Goal: Transaction & Acquisition: Book appointment/travel/reservation

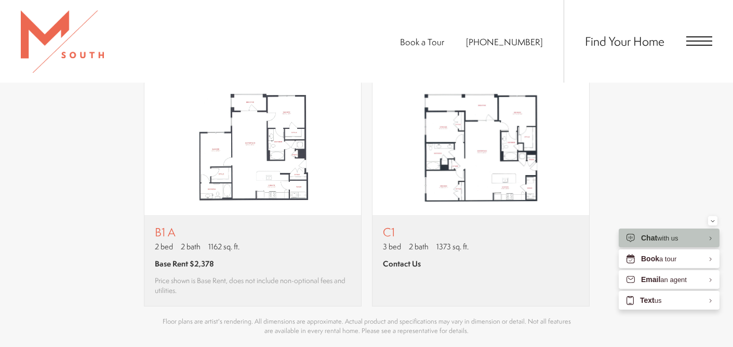
click at [634, 44] on span "Find Your Home" at bounding box center [624, 41] width 79 height 17
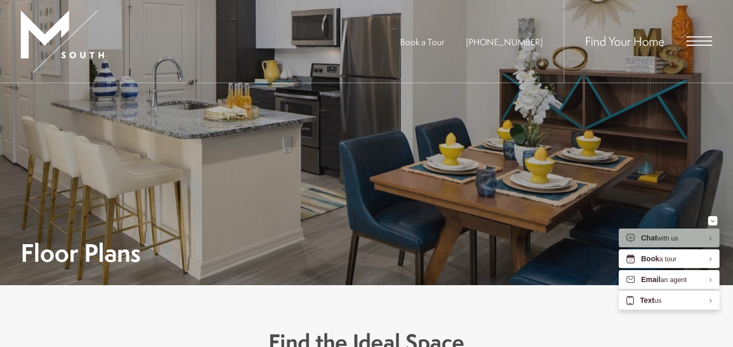
click at [663, 238] on div "Chat with us" at bounding box center [659, 238] width 37 height 10
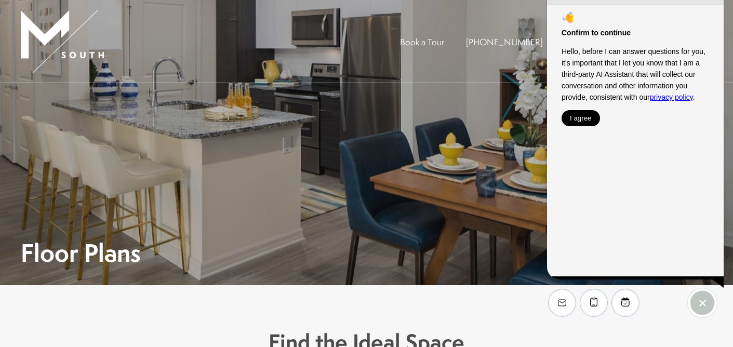
click at [577, 122] on button "I agree" at bounding box center [581, 118] width 38 height 16
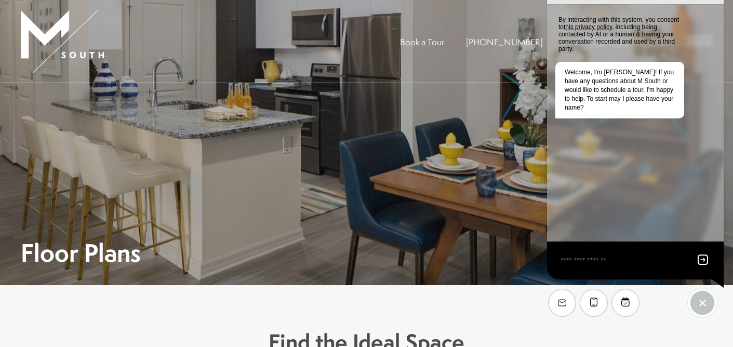
click at [623, 259] on textarea "EliseAI Widget" at bounding box center [623, 260] width 127 height 13
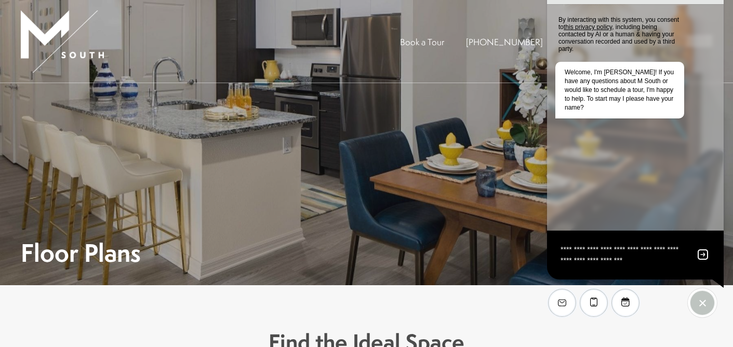
type textarea "**********"
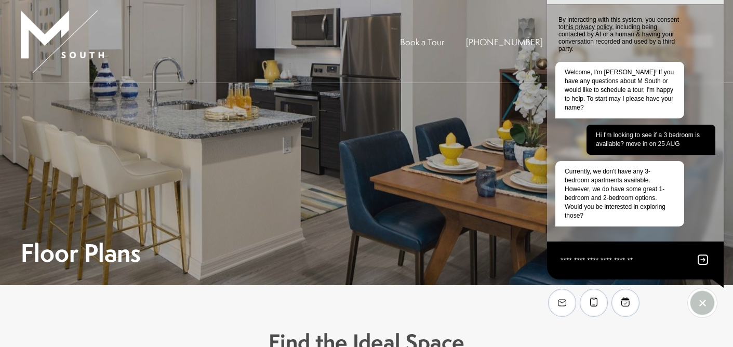
type textarea "**********"
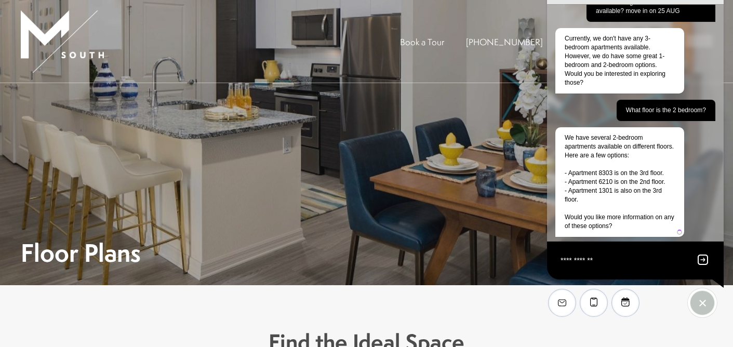
scroll to position [137, 0]
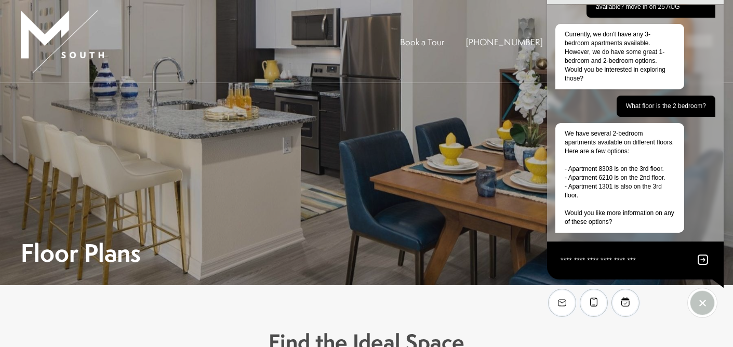
click at [631, 263] on textarea "**********" at bounding box center [623, 260] width 127 height 13
click at [672, 261] on textarea "**********" at bounding box center [623, 260] width 127 height 13
type textarea "**********"
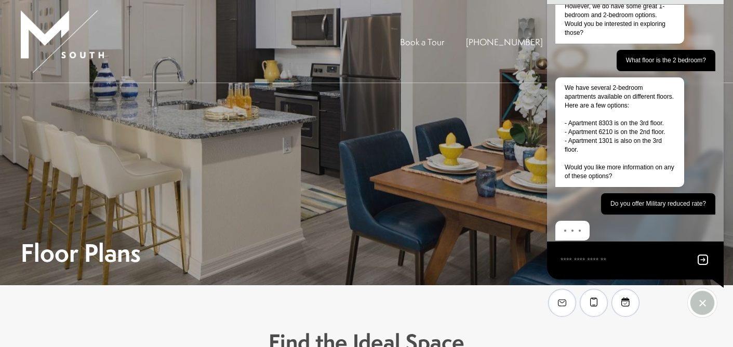
scroll to position [191, 0]
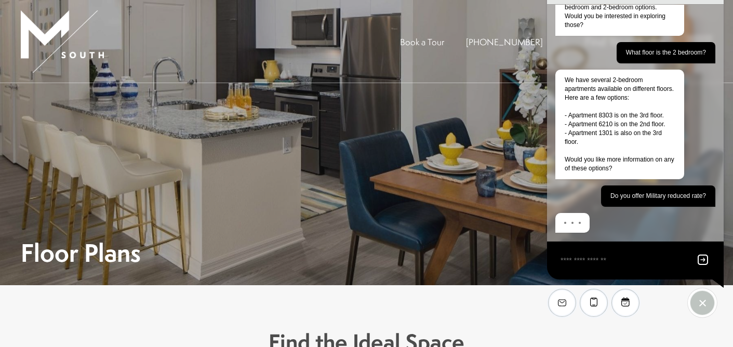
click at [640, 263] on textarea "EliseAI Widget" at bounding box center [623, 260] width 127 height 13
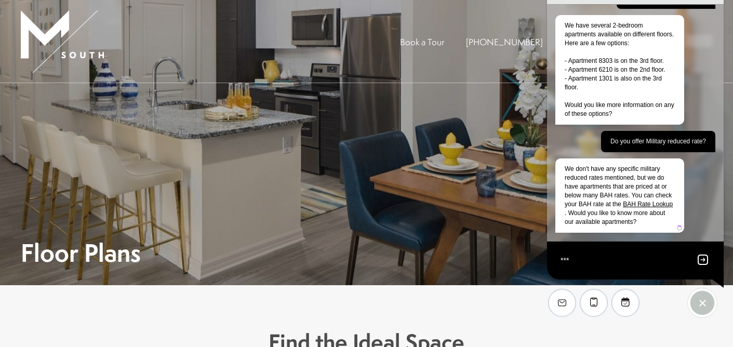
scroll to position [254, 0]
type textarea "**********"
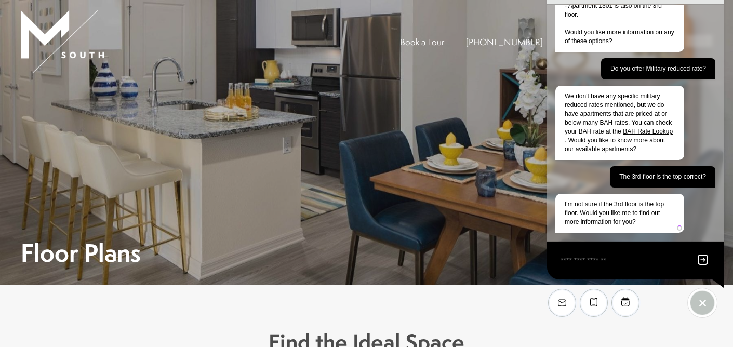
scroll to position [327, 0]
click at [630, 258] on textarea "EliseAI Widget" at bounding box center [623, 260] width 127 height 13
type textarea "***"
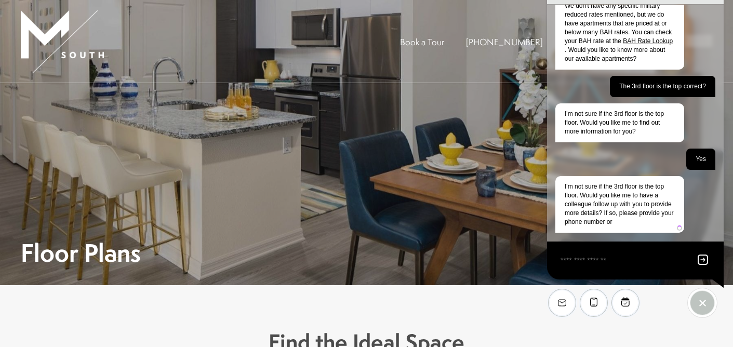
scroll to position [426, 0]
click at [702, 259] on icon "Send message" at bounding box center [703, 260] width 10 height 10
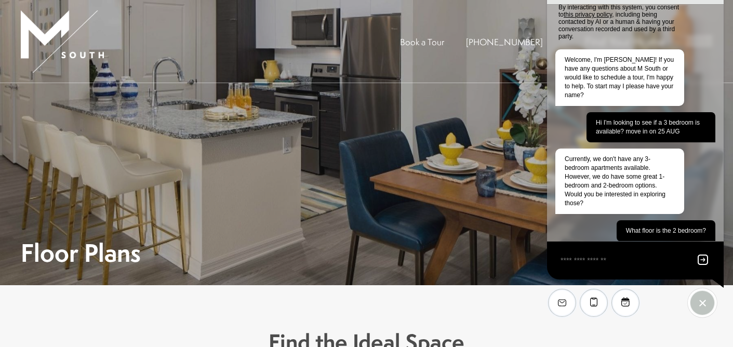
scroll to position [0, 0]
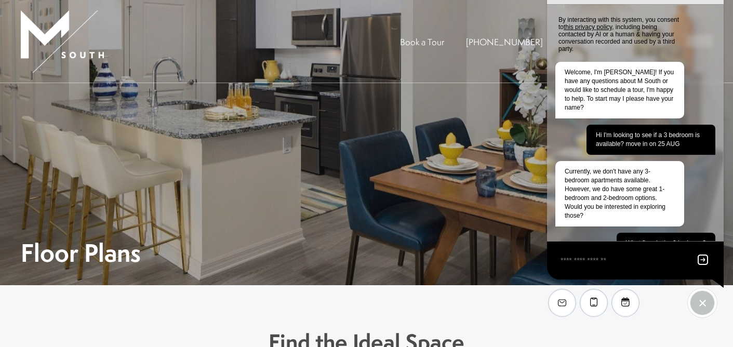
click at [451, 152] on div "Floor Plans" at bounding box center [367, 183] width 692 height 161
click at [417, 128] on div "Floor Plans" at bounding box center [367, 183] width 692 height 161
click at [336, 174] on div "Floor Plans" at bounding box center [367, 183] width 692 height 161
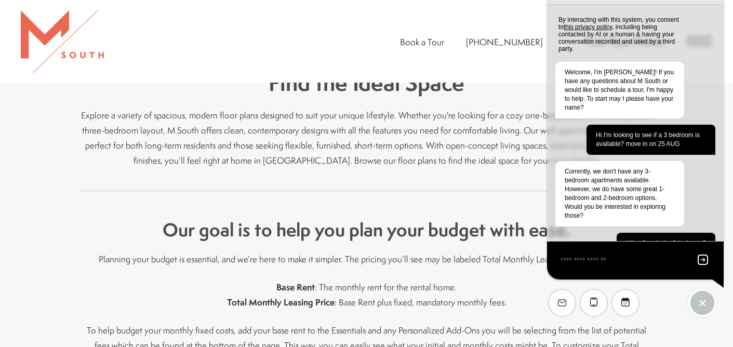
scroll to position [260, 0]
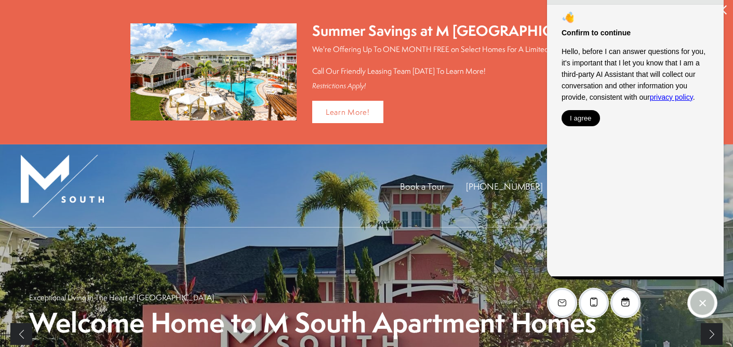
click at [724, 10] on icon "Close Alert" at bounding box center [722, 9] width 9 height 9
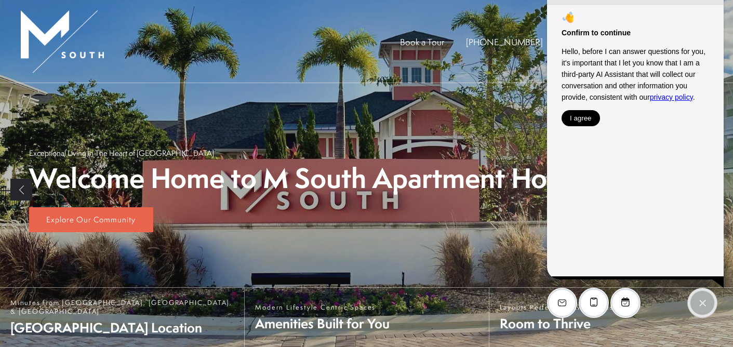
click at [707, 302] on div "EliseAI Widget" at bounding box center [702, 303] width 24 height 24
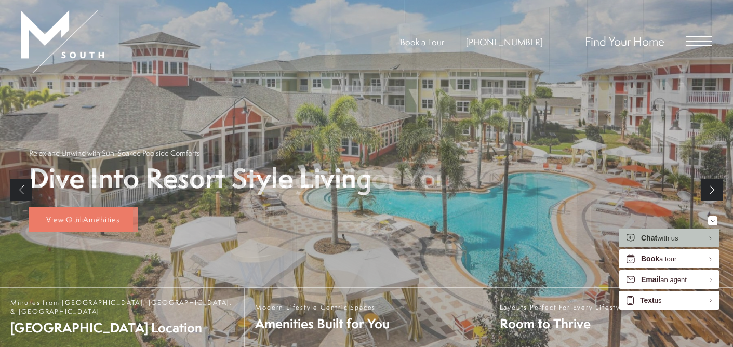
click at [633, 42] on span "Find Your Home" at bounding box center [624, 41] width 79 height 17
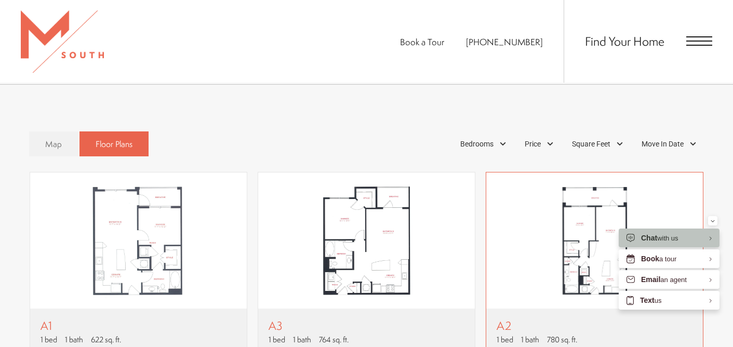
scroll to position [572, 0]
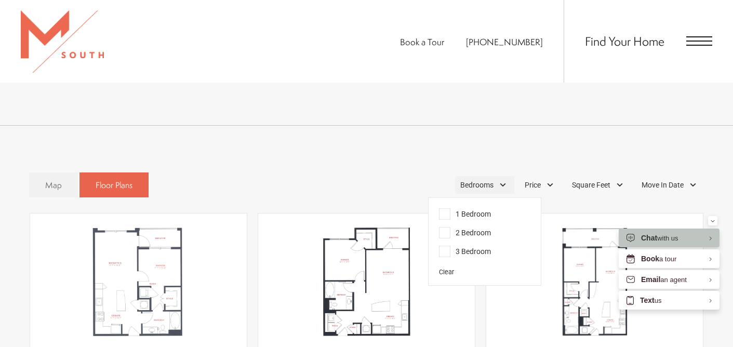
click at [483, 184] on span "Bedrooms" at bounding box center [476, 185] width 33 height 11
click at [477, 249] on span "3 Bedroom" at bounding box center [465, 251] width 52 height 11
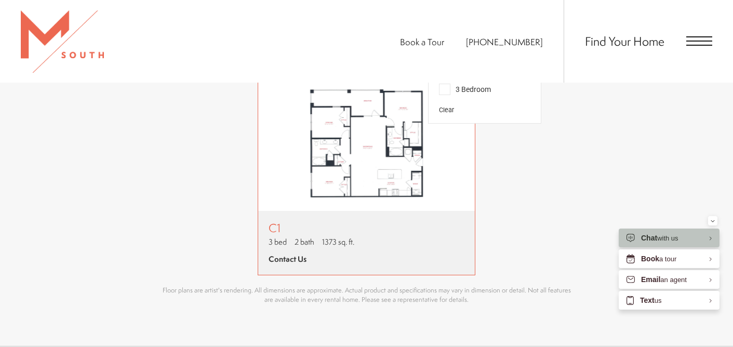
scroll to position [779, 0]
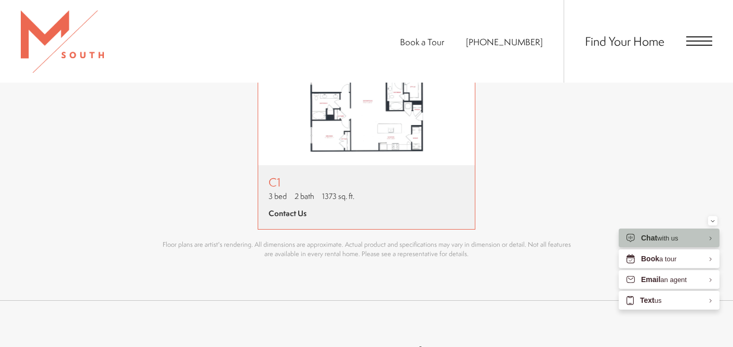
click at [287, 212] on span "Contact Us" at bounding box center [288, 213] width 38 height 11
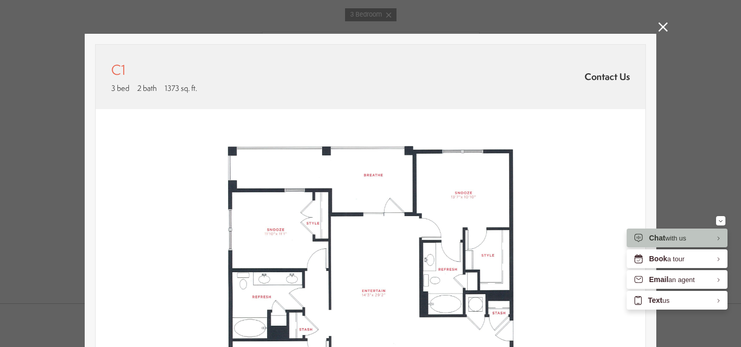
scroll to position [0, 0]
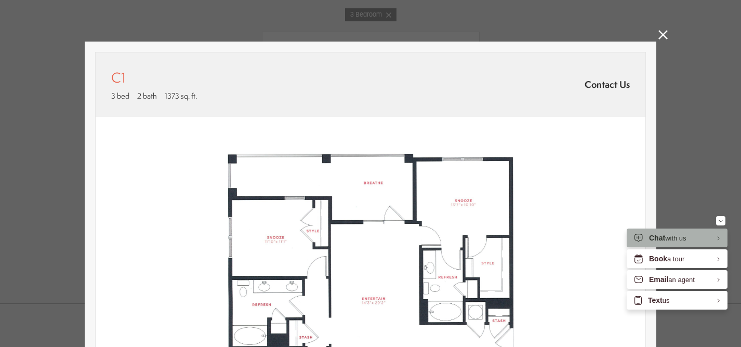
click at [655, 234] on span "Chat" at bounding box center [657, 238] width 16 height 8
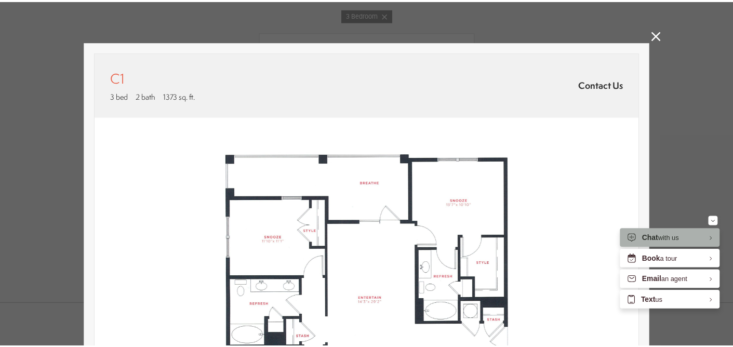
scroll to position [779, 0]
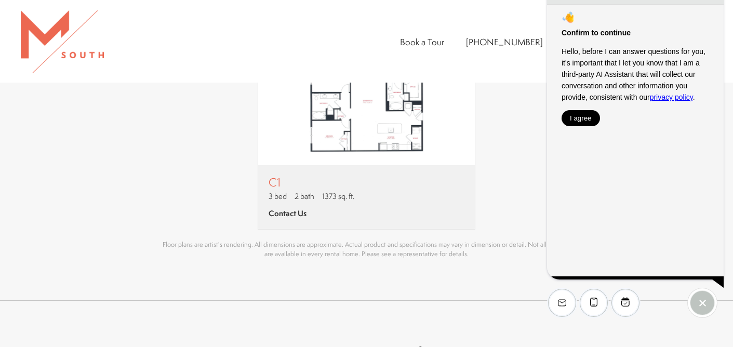
click at [583, 117] on button "I agree" at bounding box center [581, 118] width 38 height 16
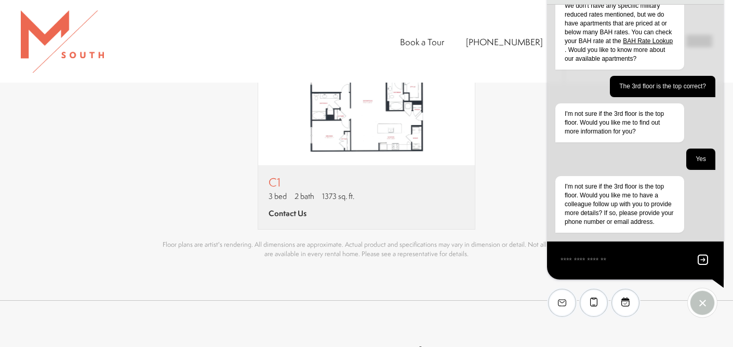
scroll to position [426, 0]
click at [643, 262] on textarea "EliseAI Widget" at bounding box center [623, 260] width 127 height 13
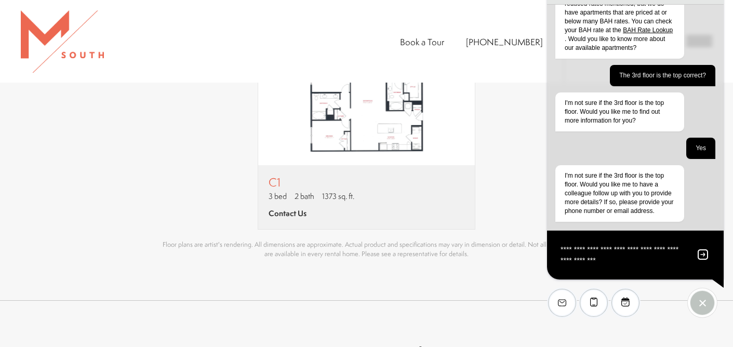
type textarea "**********"
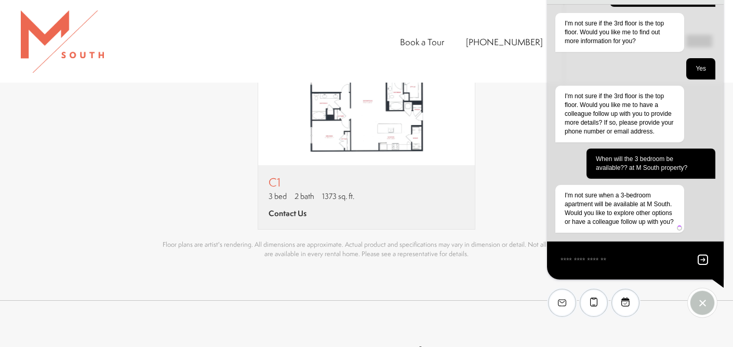
scroll to position [534, 0]
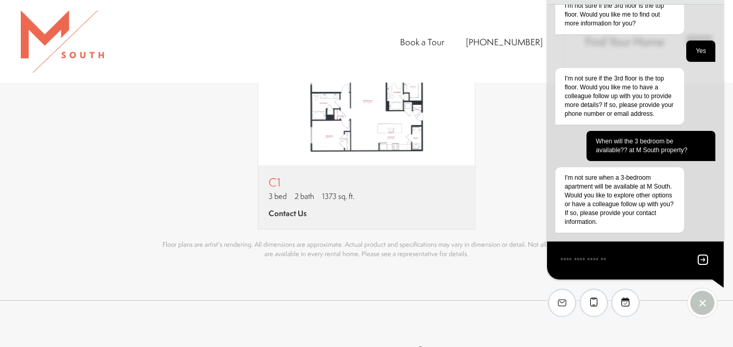
click at [644, 262] on textarea "EliseAI Widget" at bounding box center [623, 260] width 127 height 13
type textarea "**"
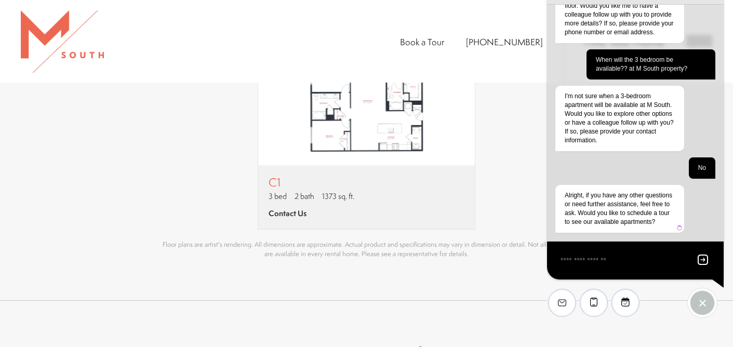
scroll to position [625, 0]
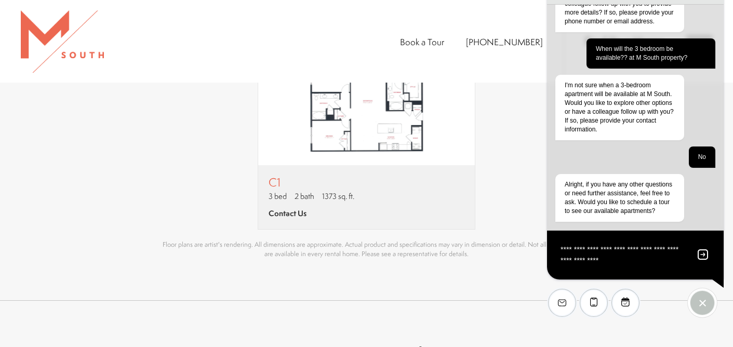
type textarea "**********"
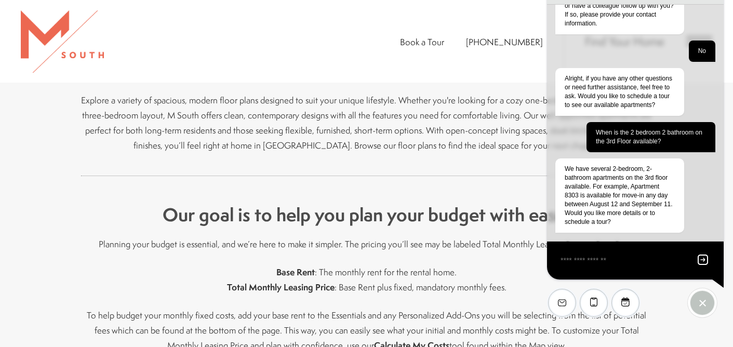
scroll to position [125, 0]
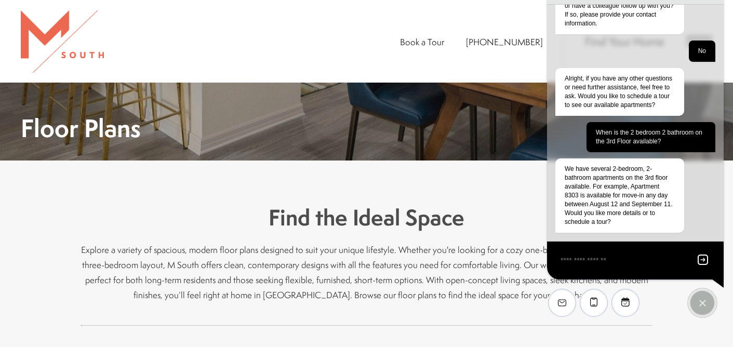
click at [706, 300] on icon "EliseAI Widget" at bounding box center [703, 303] width 8 height 8
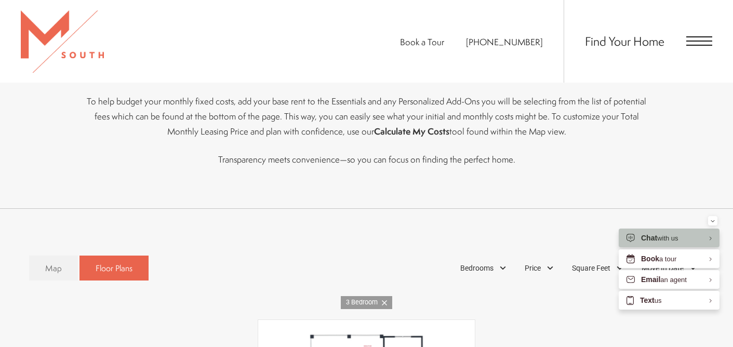
scroll to position [540, 0]
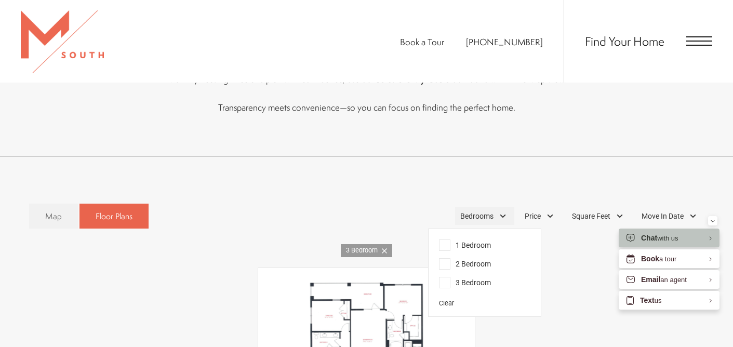
click at [484, 217] on span "Bedrooms" at bounding box center [476, 216] width 33 height 11
click at [476, 263] on span "2 Bedroom" at bounding box center [465, 263] width 52 height 11
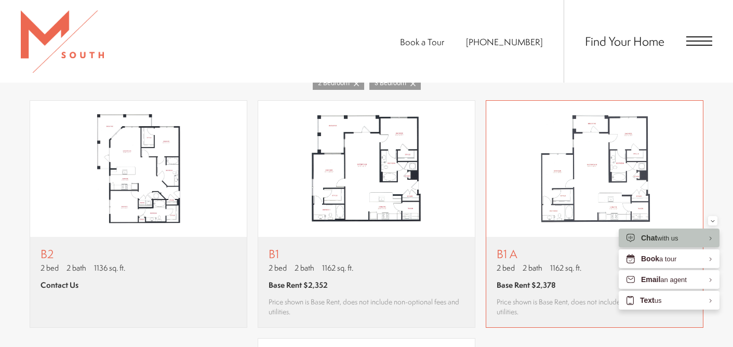
scroll to position [696, 0]
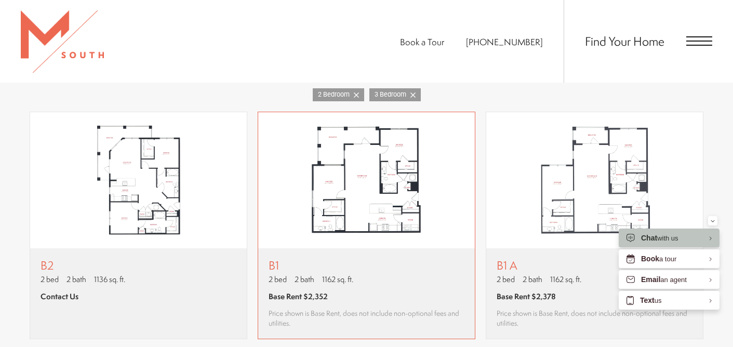
click at [273, 267] on p "B1" at bounding box center [367, 265] width 196 height 13
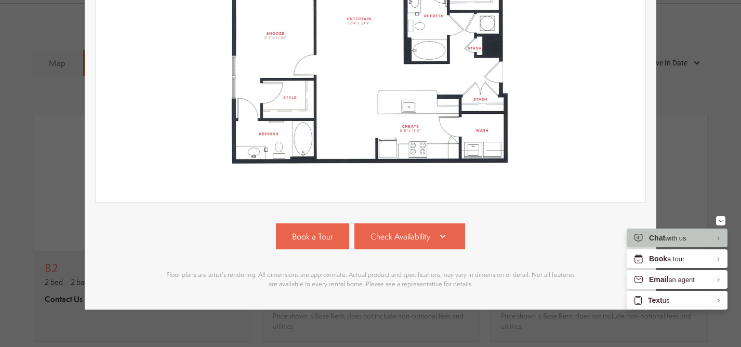
scroll to position [260, 0]
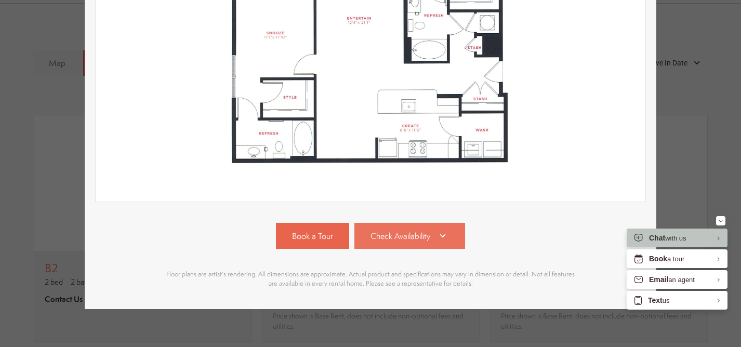
click at [418, 231] on span "Check Availability" at bounding box center [400, 236] width 60 height 12
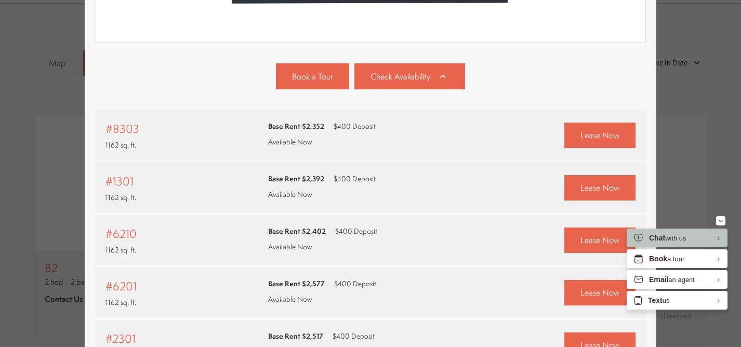
scroll to position [488, 0]
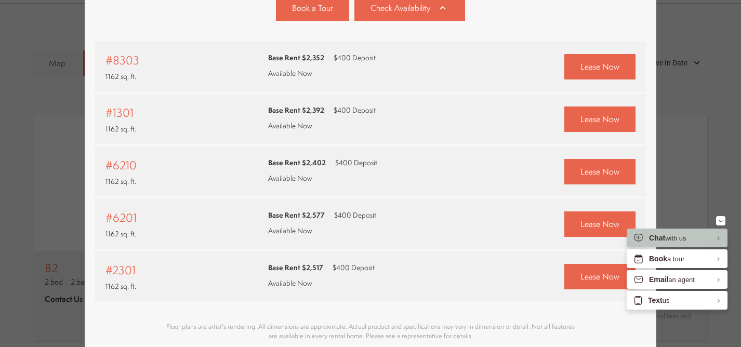
click at [115, 215] on span "#6201" at bounding box center [120, 217] width 31 height 17
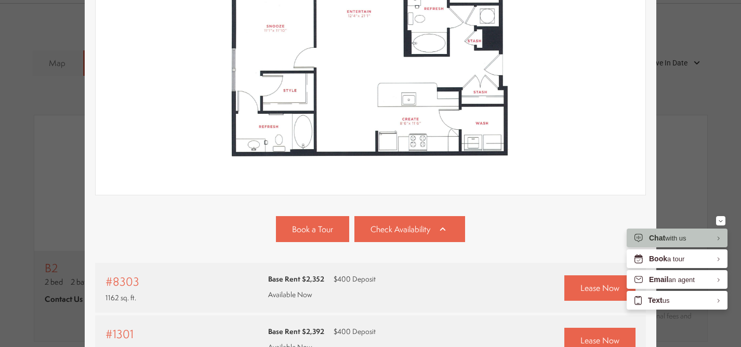
scroll to position [312, 0]
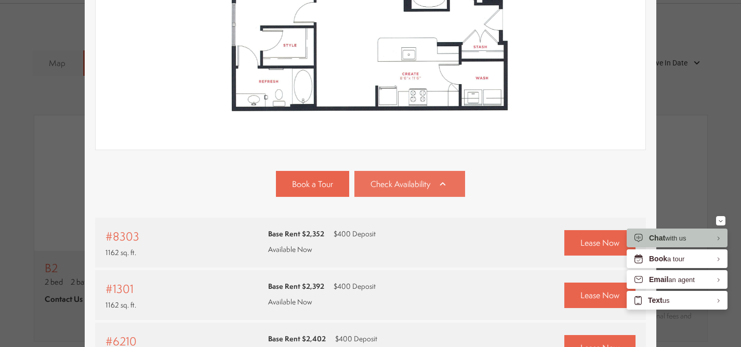
click at [416, 187] on span "Check Availability" at bounding box center [400, 184] width 60 height 12
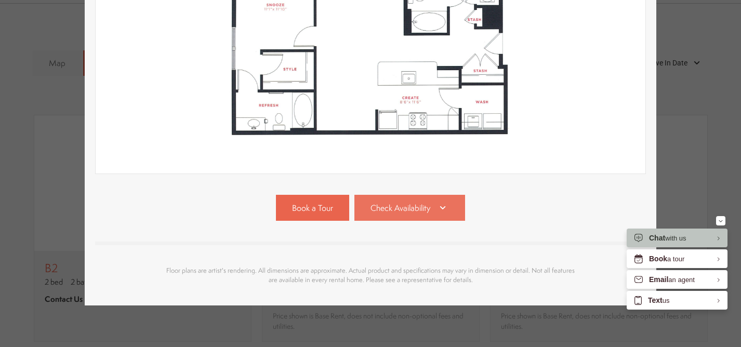
scroll to position [271, 0]
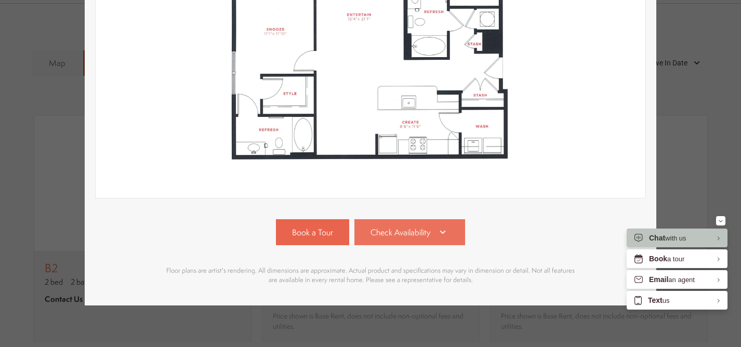
click at [414, 227] on span "Check Availability" at bounding box center [400, 233] width 60 height 12
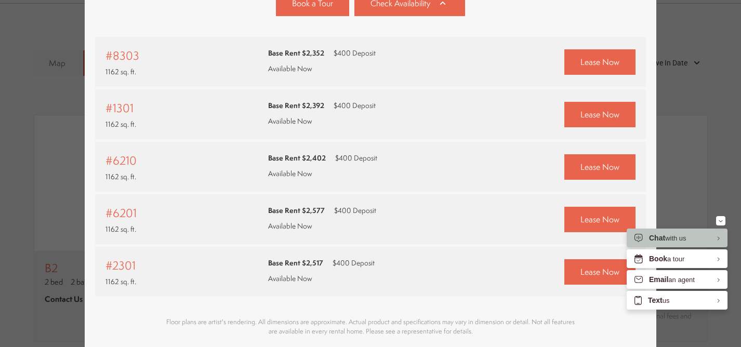
scroll to position [520, 0]
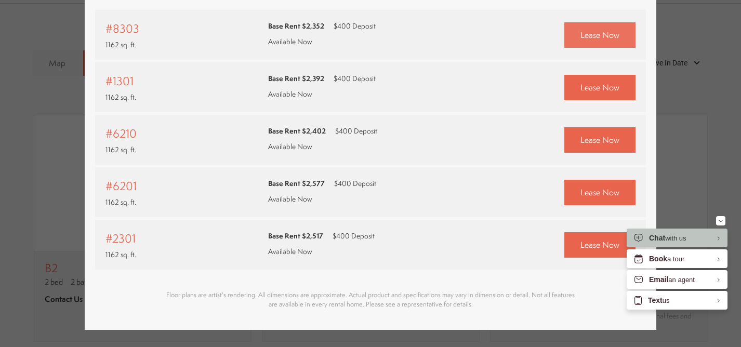
click at [594, 31] on span "Lease Now" at bounding box center [599, 35] width 39 height 12
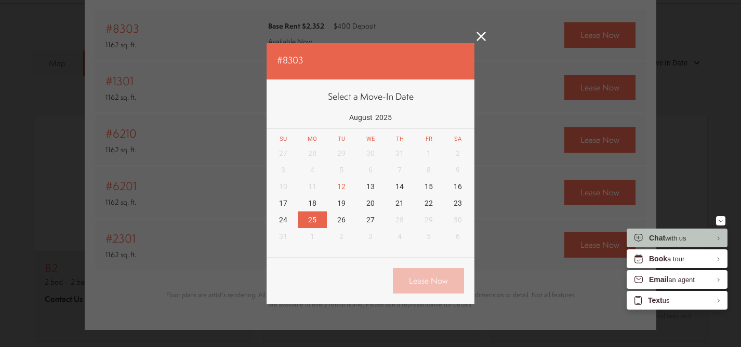
click at [304, 217] on div "25" at bounding box center [312, 219] width 29 height 17
click at [435, 280] on link "Lease Now" at bounding box center [428, 280] width 71 height 25
click at [477, 35] on icon at bounding box center [480, 36] width 9 height 9
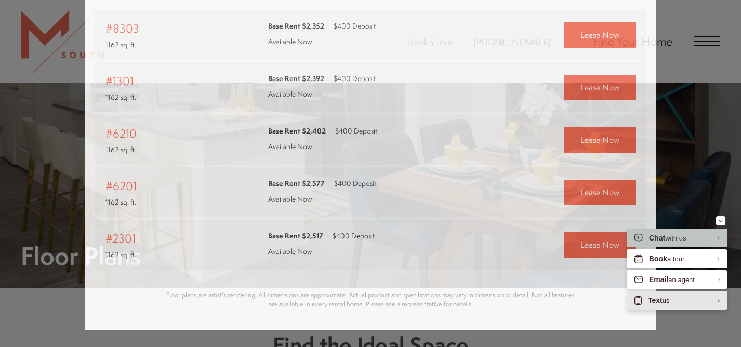
click at [683, 303] on div "Text us" at bounding box center [677, 300] width 101 height 19
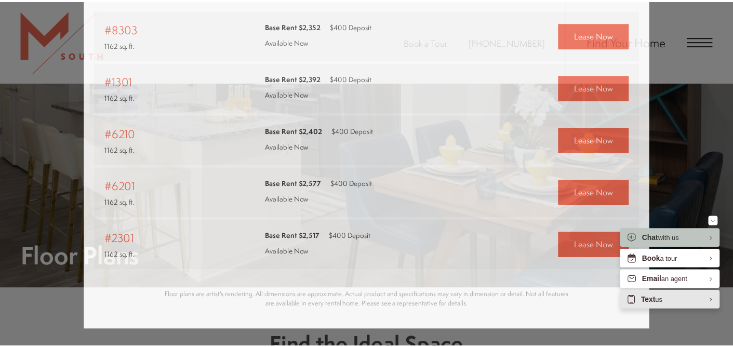
scroll to position [696, 0]
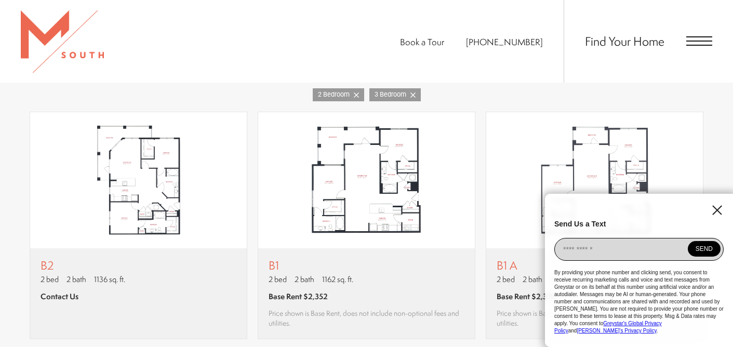
click at [619, 261] on input "EliseAI Widget" at bounding box center [638, 249] width 169 height 23
click at [713, 215] on icon "EliseAI Widget" at bounding box center [717, 210] width 10 height 10
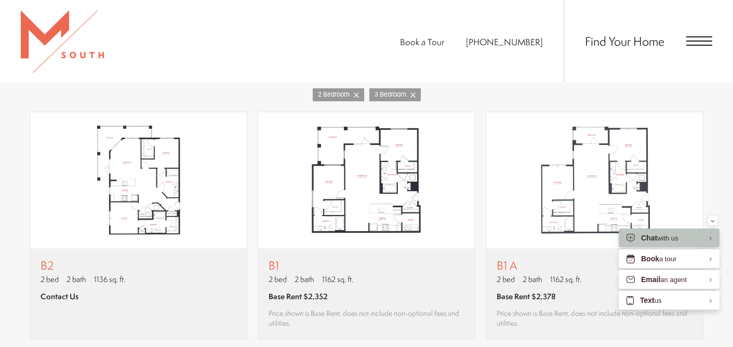
click at [686, 36] on span "Open Menu" at bounding box center [699, 36] width 26 height 1
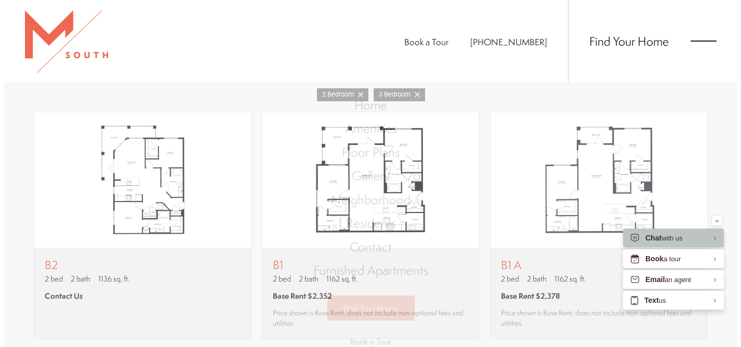
scroll to position [0, 0]
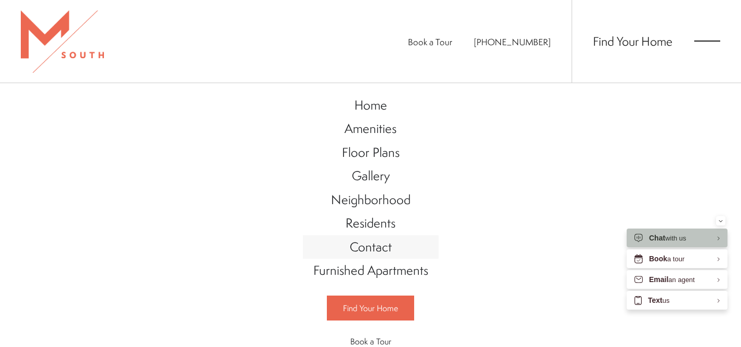
click at [356, 250] on span "Contact" at bounding box center [371, 247] width 42 height 18
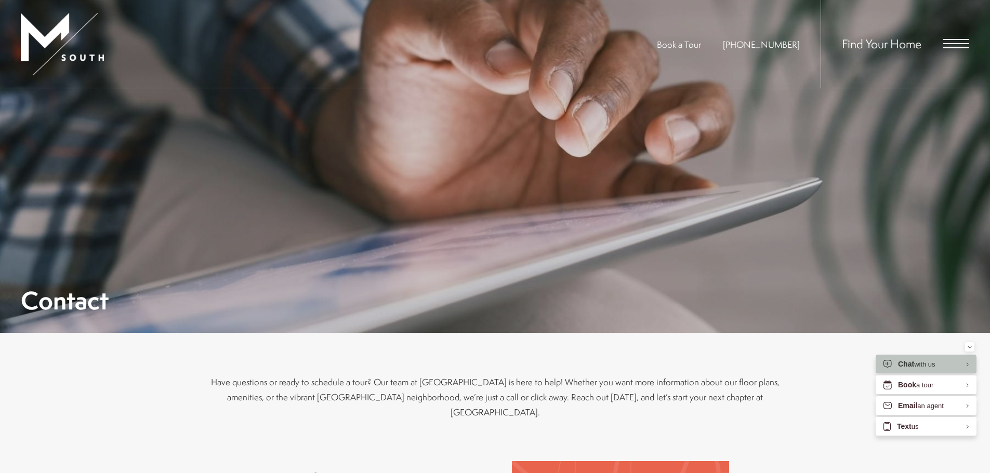
scroll to position [208, 0]
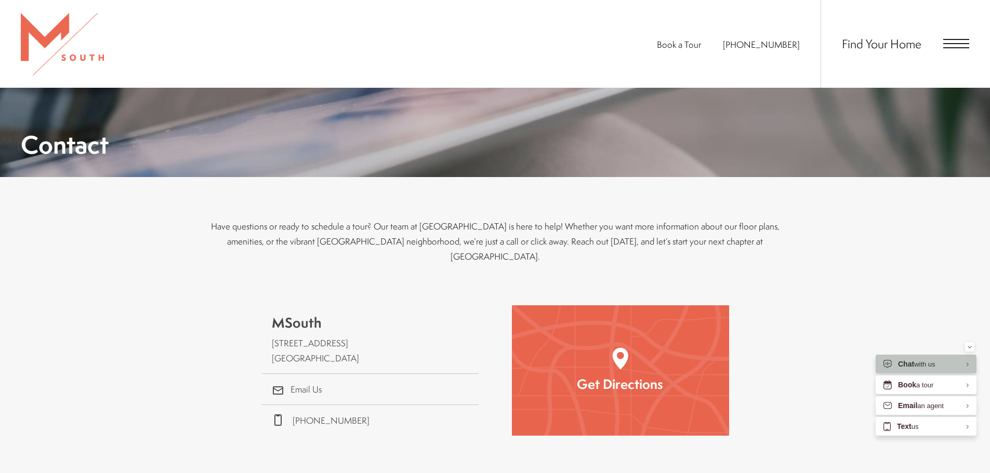
click at [733, 41] on span "Open Menu" at bounding box center [956, 43] width 26 height 9
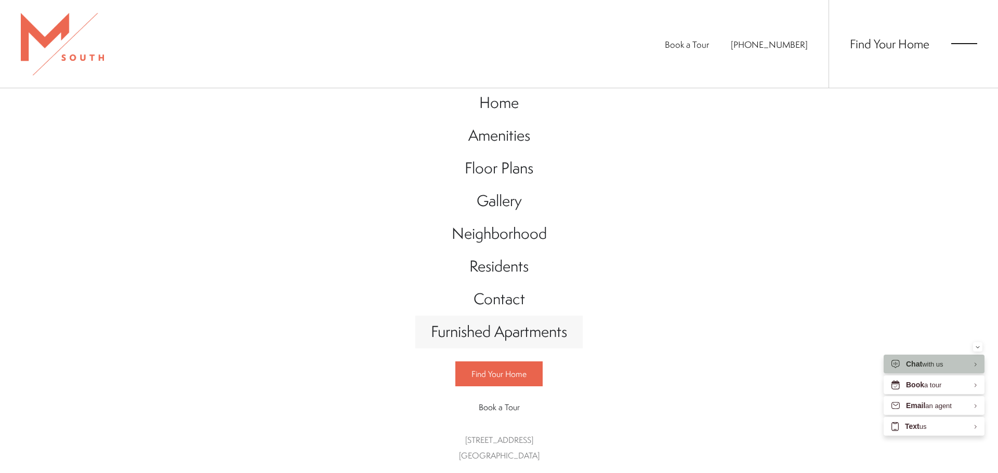
scroll to position [16, 0]
click at [483, 102] on span "Home" at bounding box center [498, 101] width 39 height 21
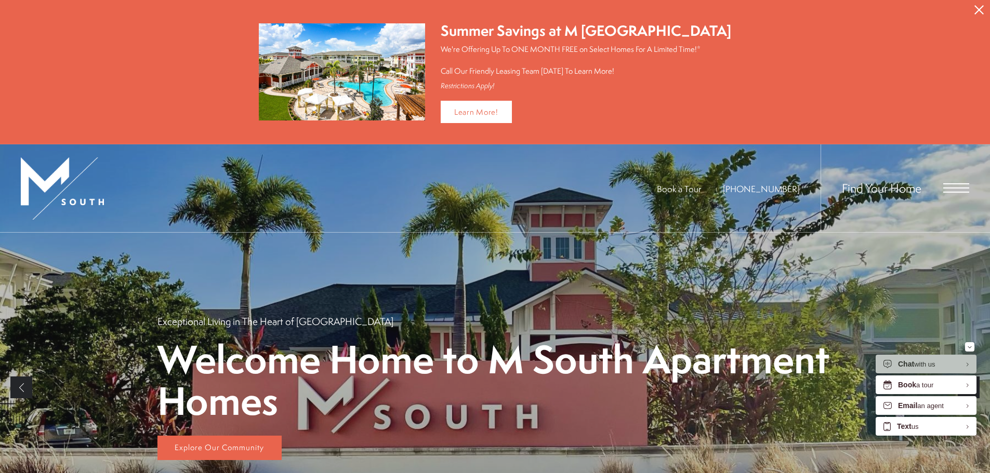
scroll to position [104, 0]
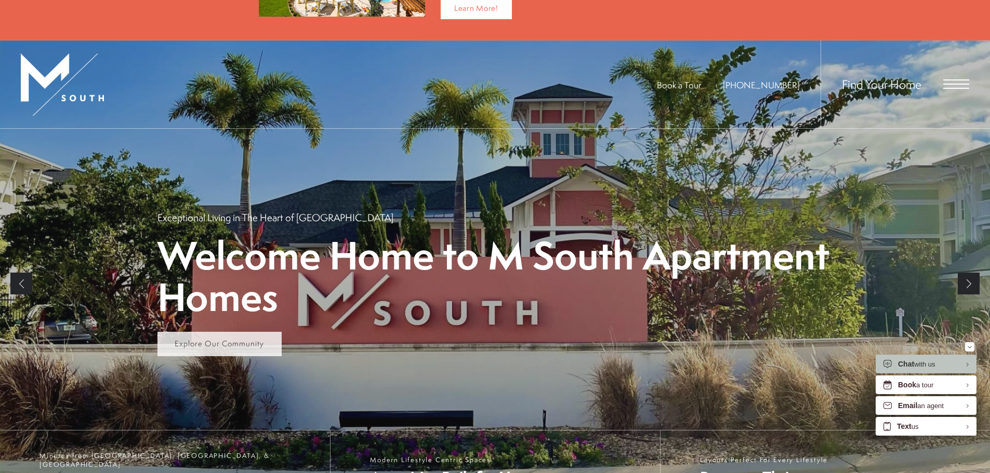
click at [230, 343] on span "Explore Our Community" at bounding box center [219, 343] width 89 height 11
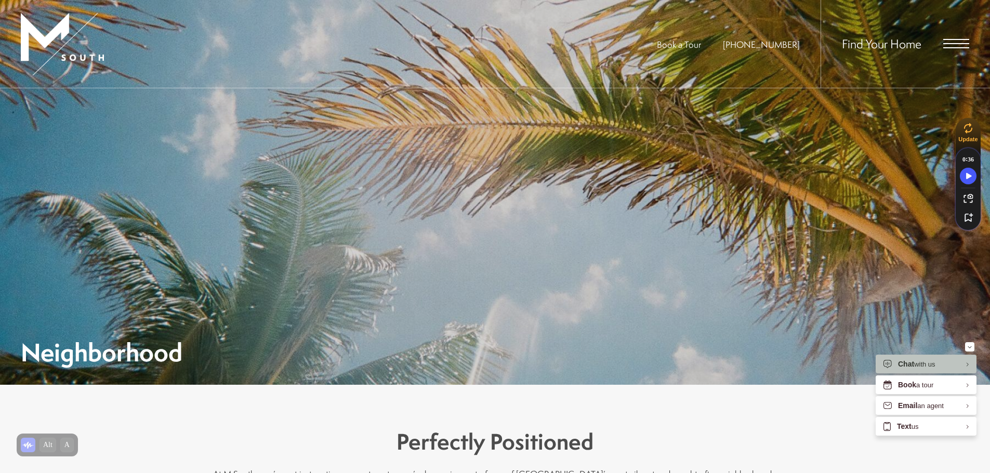
click at [879, 43] on span "Find Your Home" at bounding box center [881, 43] width 79 height 17
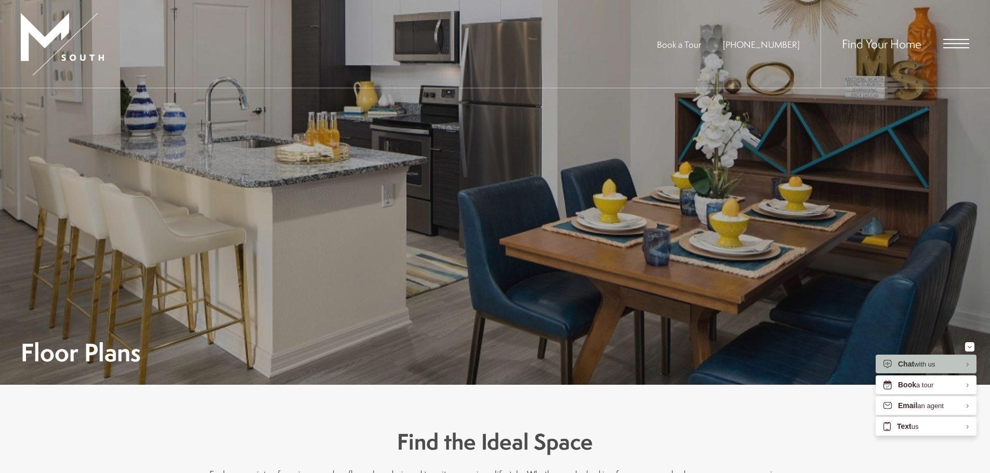
click at [959, 43] on span "Open Menu" at bounding box center [956, 43] width 26 height 1
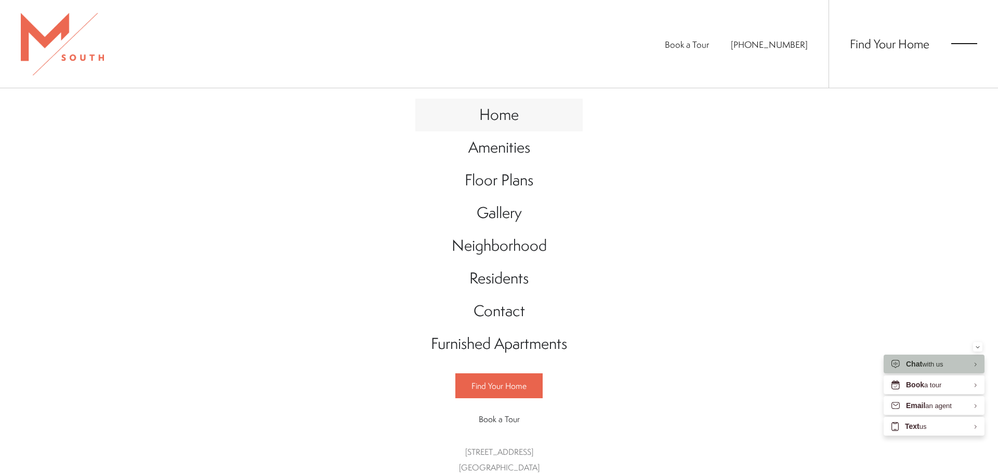
click at [492, 117] on span "Home" at bounding box center [498, 114] width 39 height 21
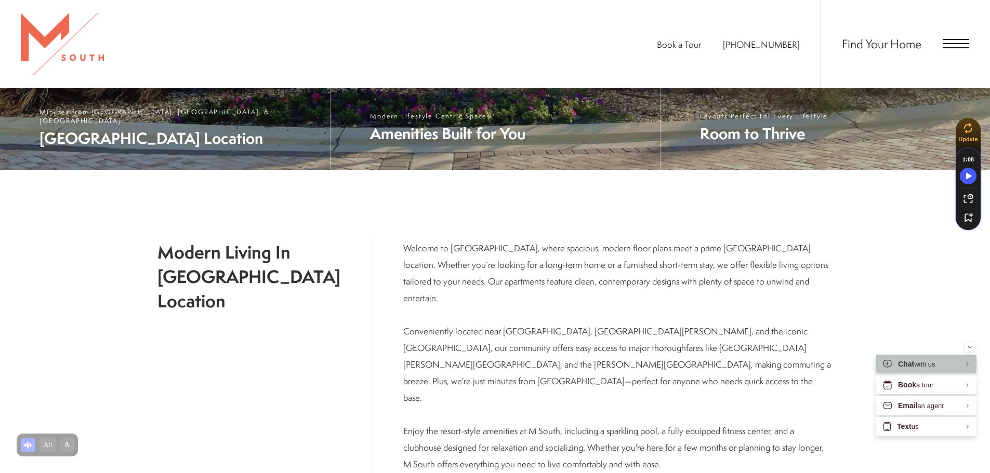
scroll to position [361, 0]
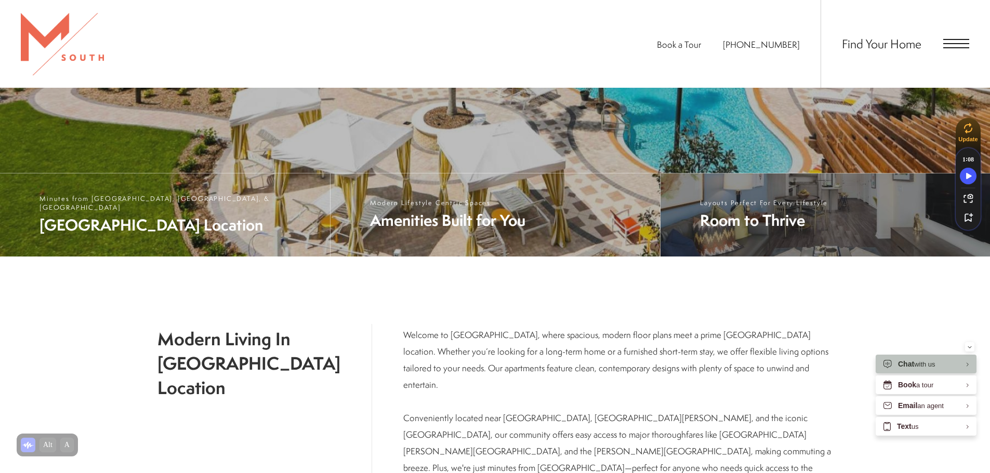
click at [783, 224] on span "Room to Thrive" at bounding box center [764, 220] width 128 height 21
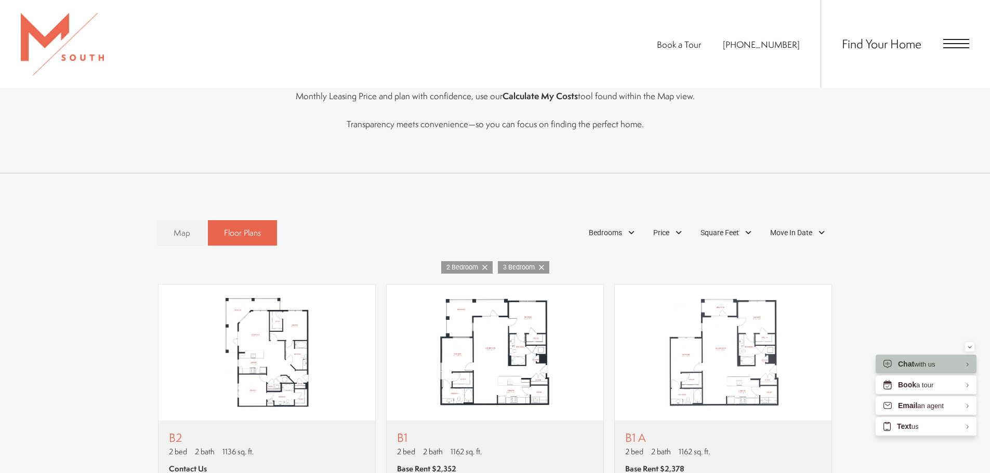
scroll to position [675, 0]
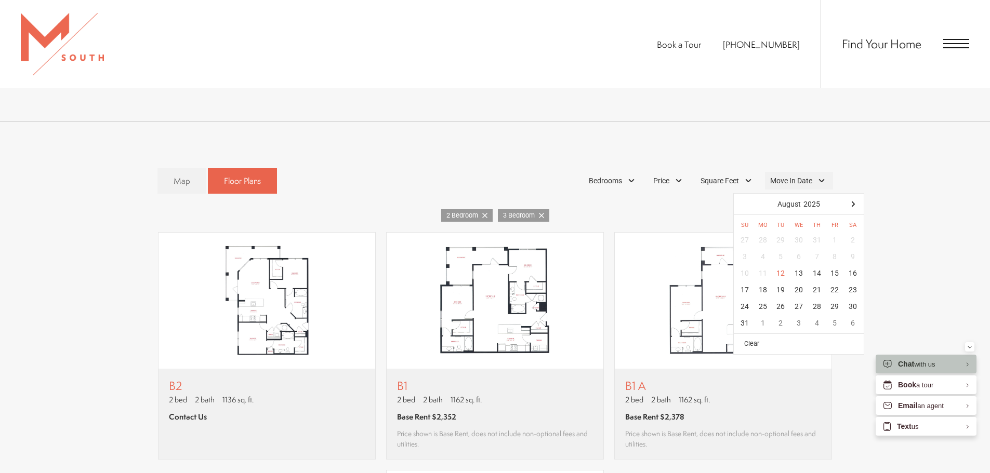
click at [804, 183] on span "Move In Date" at bounding box center [791, 181] width 42 height 11
click at [765, 308] on div "25" at bounding box center [763, 306] width 18 height 17
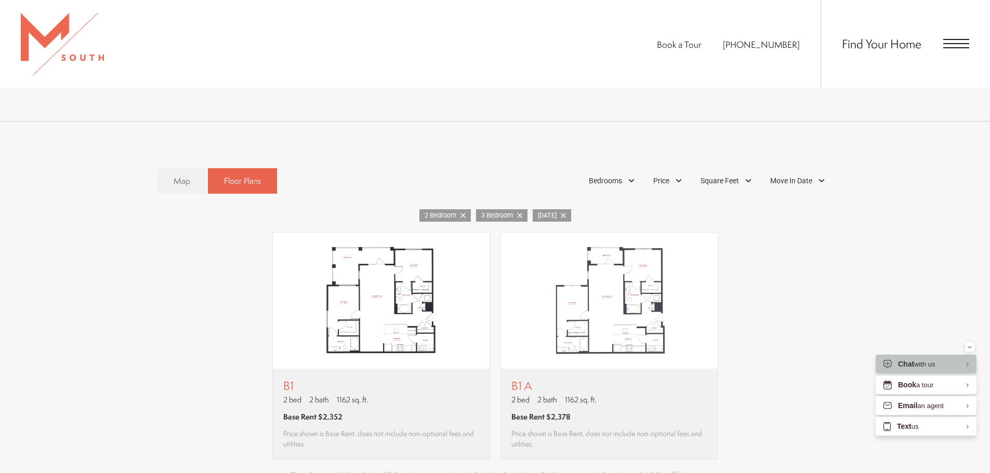
click at [534, 132] on div "Map Floor Plans 3 Bedrooms 1 Bedroom 2 Bedroom" at bounding box center [495, 326] width 990 height 409
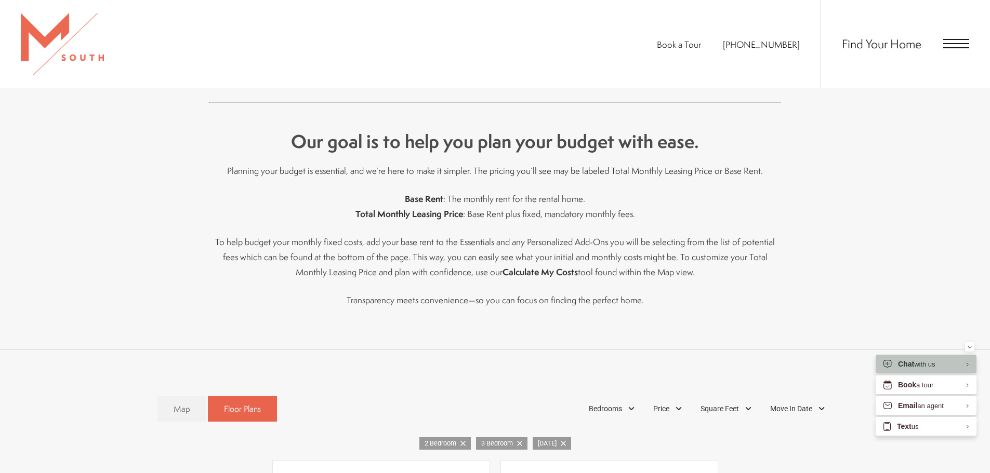
scroll to position [436, 0]
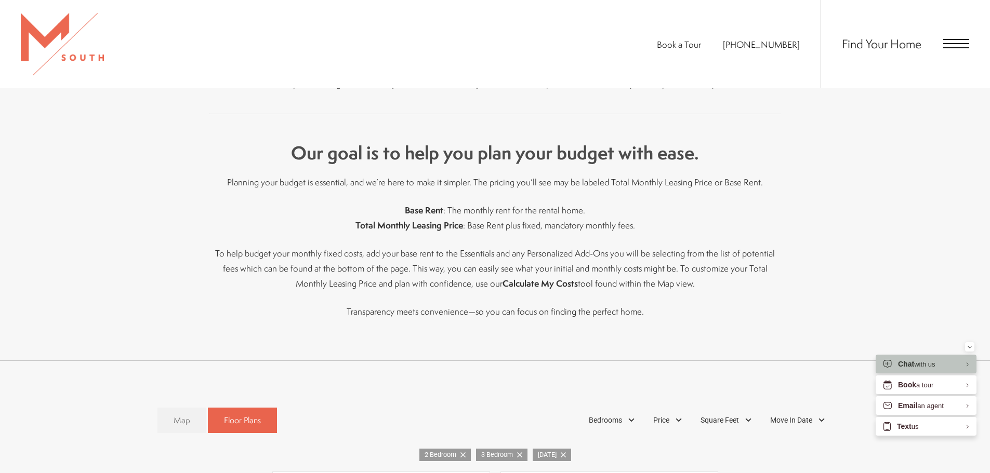
click at [176, 418] on span "Map" at bounding box center [182, 421] width 17 height 12
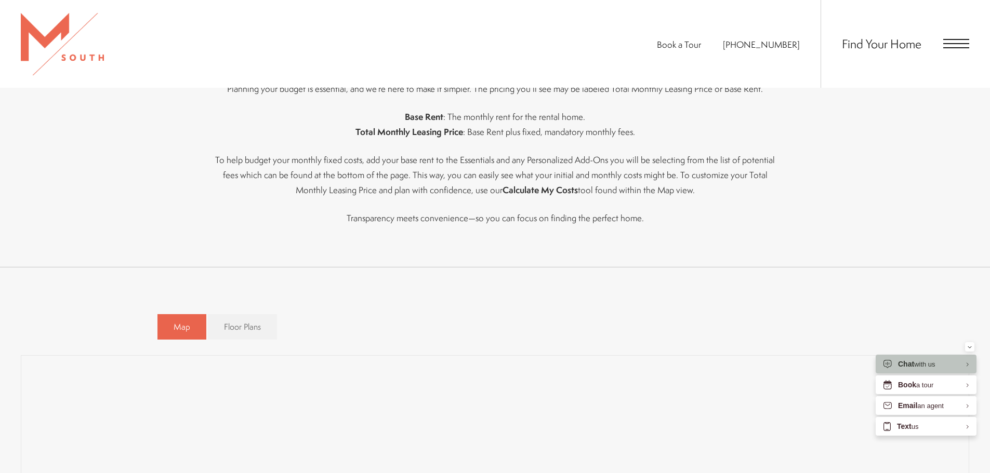
scroll to position [533, 0]
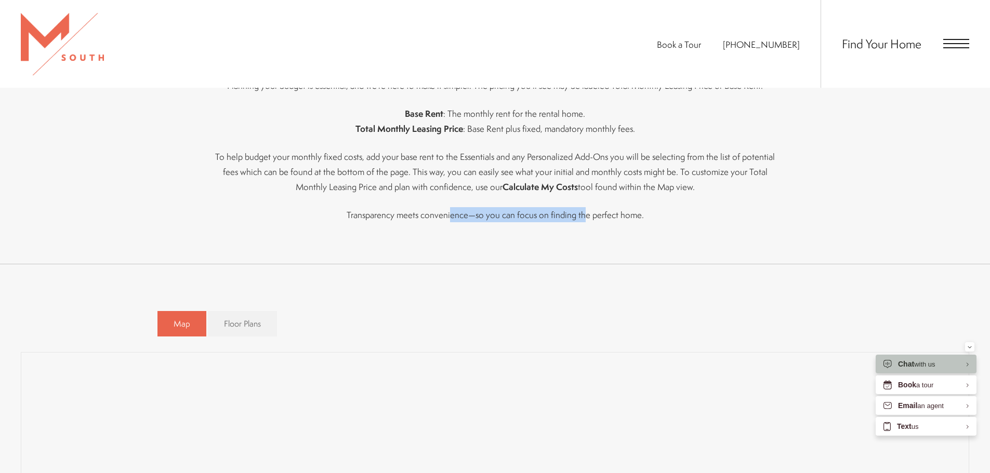
drag, startPoint x: 459, startPoint y: 233, endPoint x: 582, endPoint y: 249, distance: 124.2
click at [582, 248] on div "Find the Ideal Space Explore a variety of spacious, modern floor plans designed…" at bounding box center [495, 57] width 572 height 411
drag, startPoint x: 428, startPoint y: 284, endPoint x: 521, endPoint y: 282, distance: 93.5
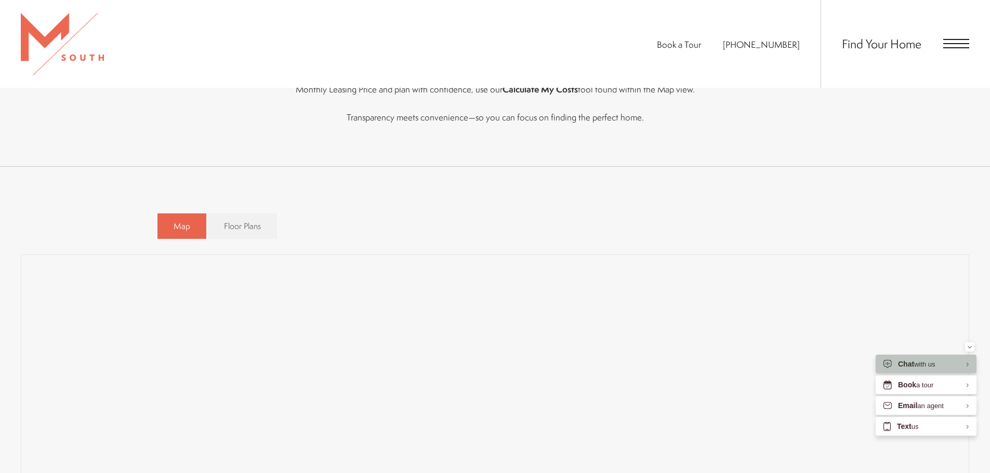
scroll to position [636, 0]
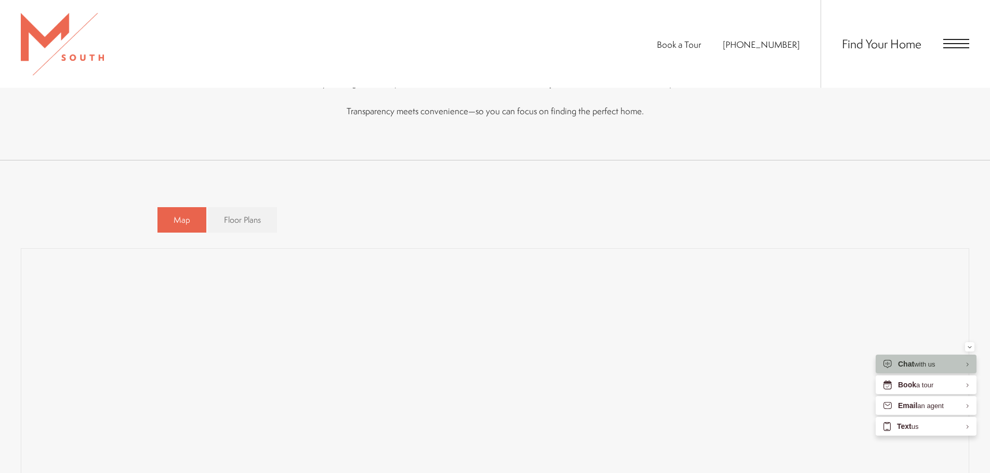
click at [864, 219] on div "Map Floor Plans 3 Bedrooms 1 Bedroom" at bounding box center [495, 220] width 948 height 36
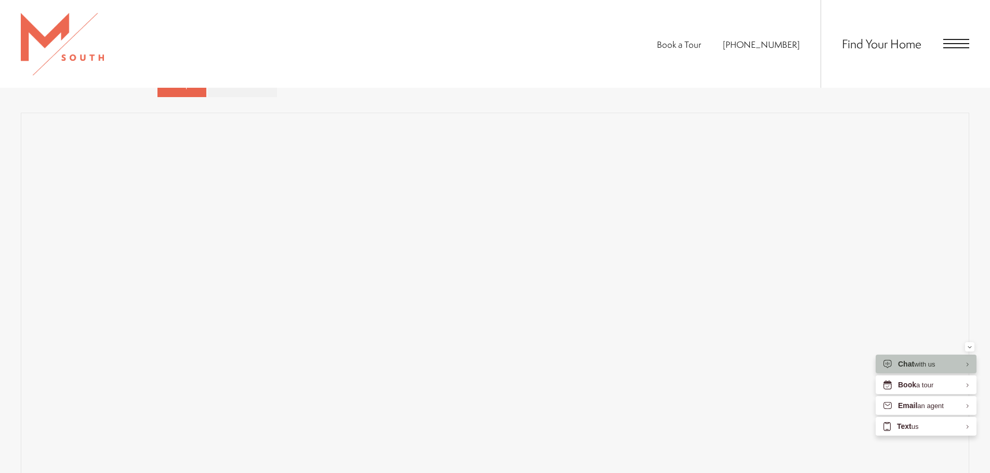
scroll to position [792, 0]
click at [968, 348] on icon "Minimize" at bounding box center [969, 347] width 4 height 3
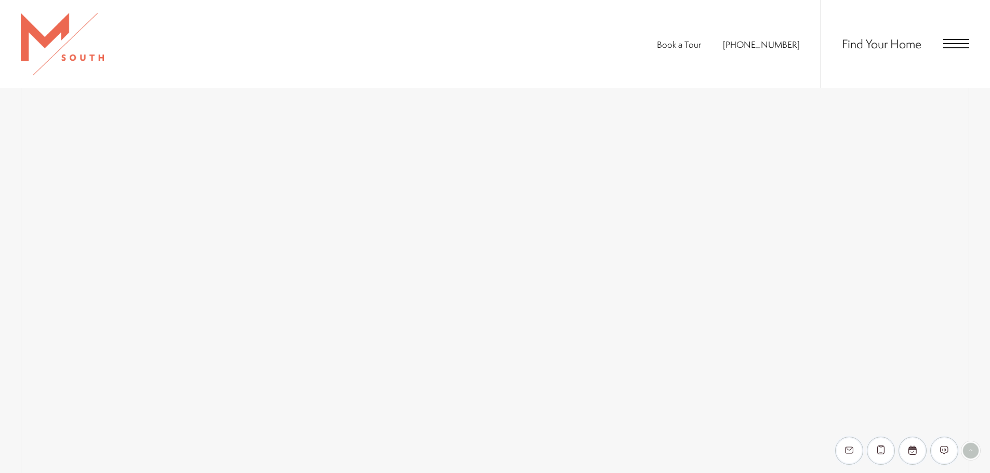
scroll to position [896, 0]
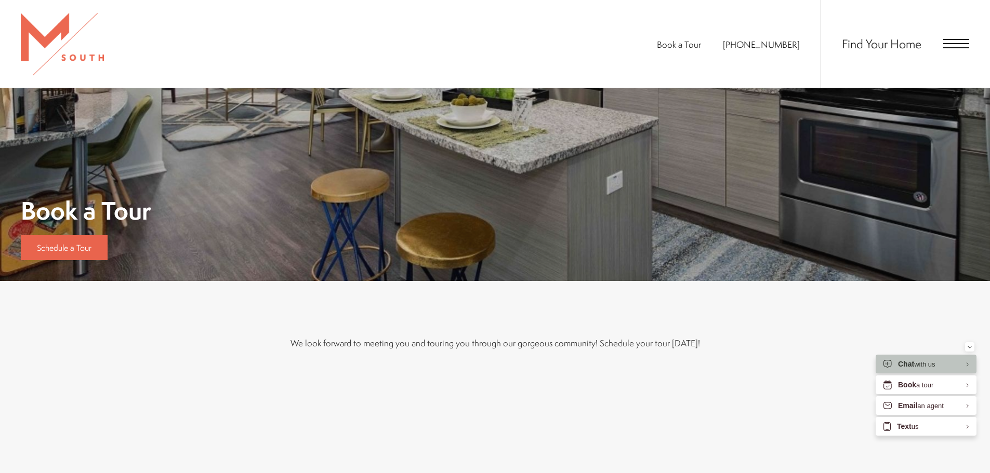
scroll to position [260, 0]
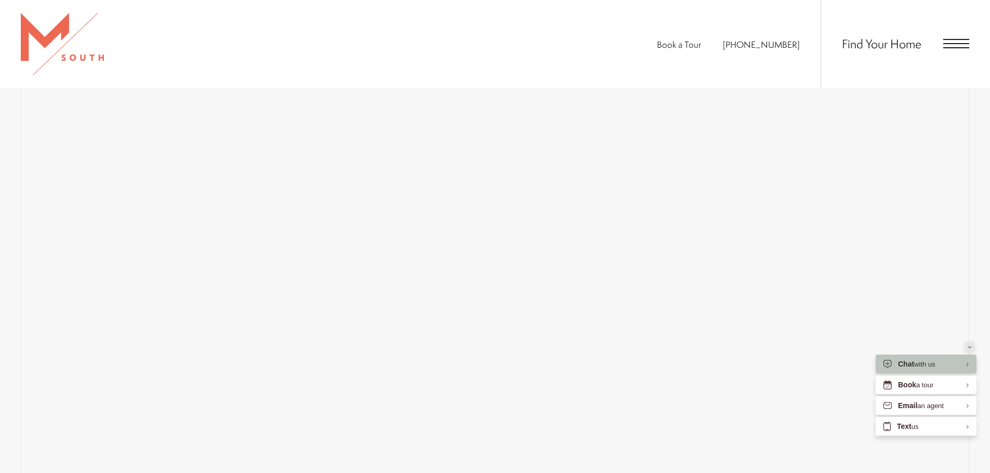
click at [968, 348] on icon "Minimize" at bounding box center [969, 347] width 4 height 3
